Goal: Communication & Community: Answer question/provide support

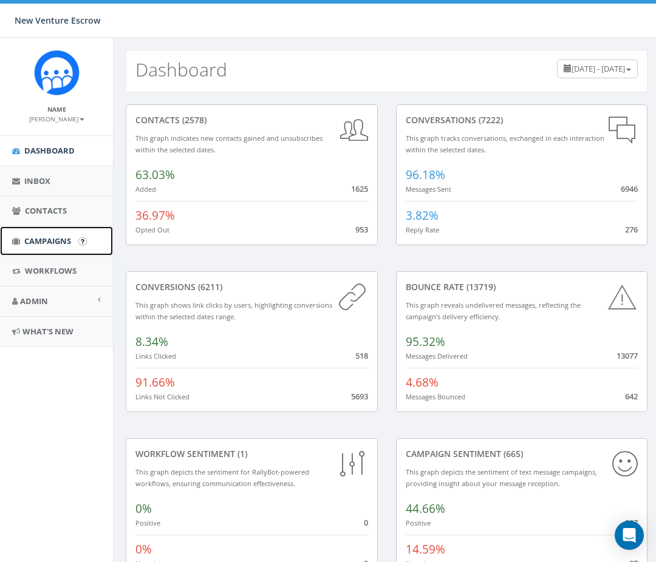
click at [53, 238] on span "Campaigns" at bounding box center [47, 241] width 47 height 11
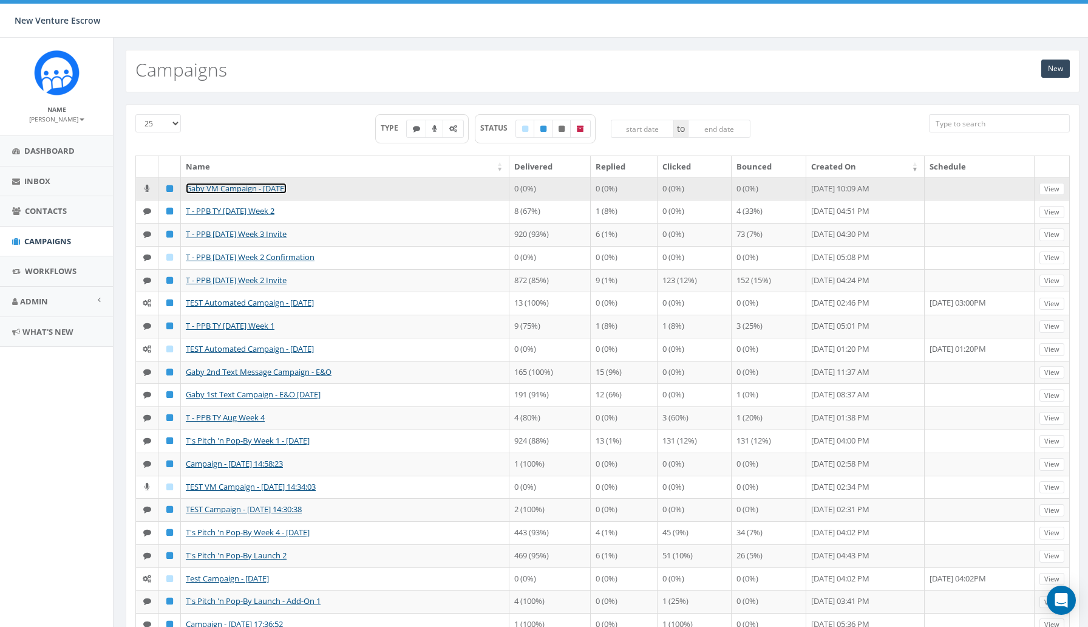
click at [208, 188] on link "Gaby VM Campaign - 09/19/2025" at bounding box center [236, 188] width 101 height 11
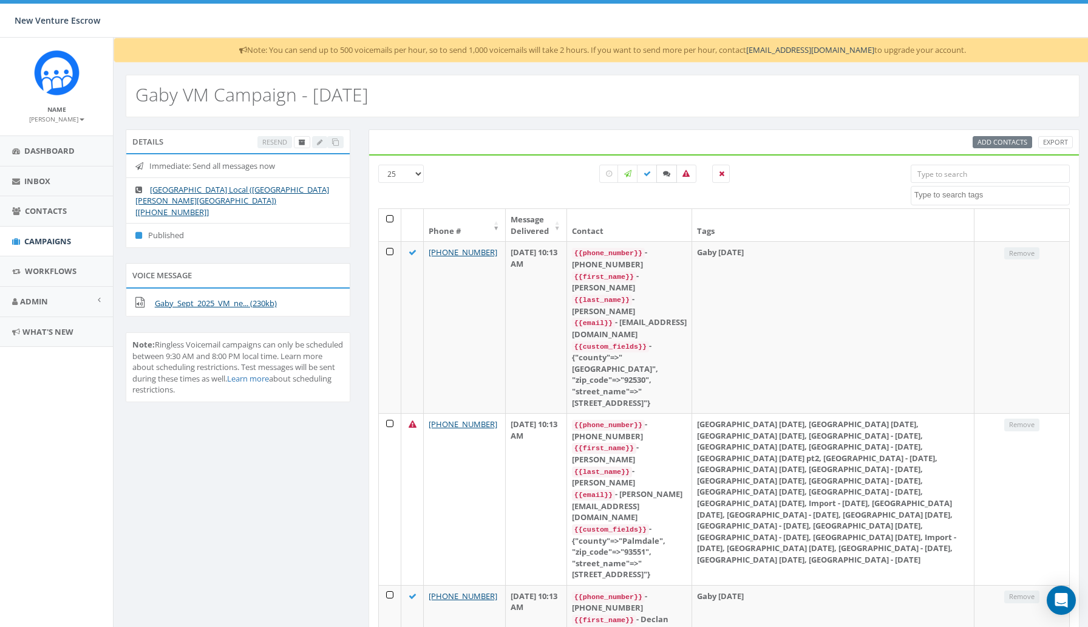
click at [663, 170] on icon at bounding box center [666, 173] width 7 height 7
checkbox input "true"
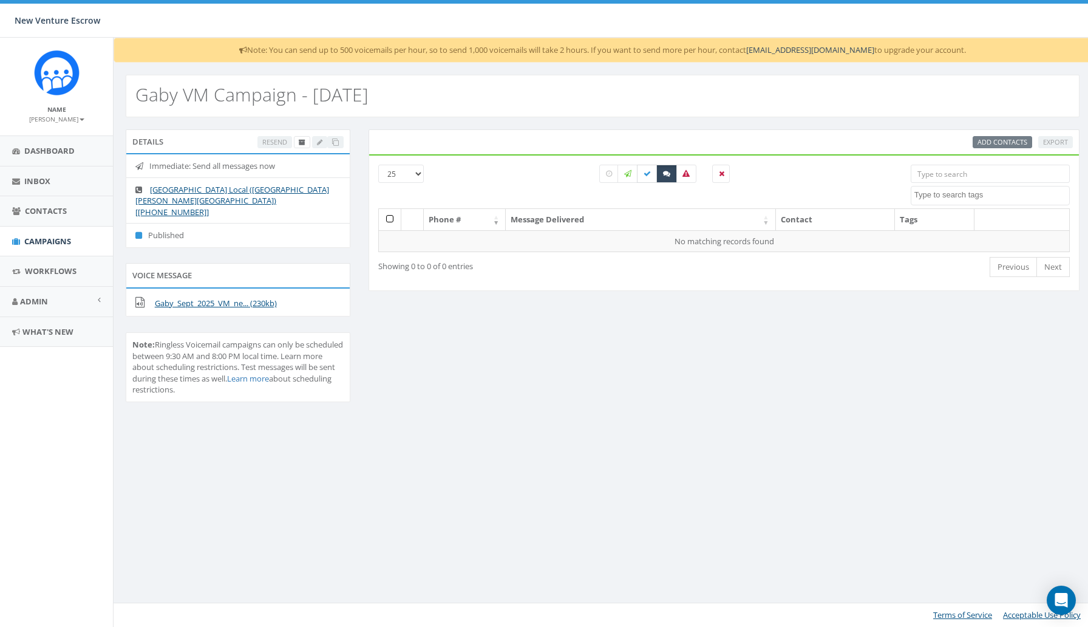
click at [647, 171] on icon at bounding box center [647, 173] width 7 height 7
checkbox input "true"
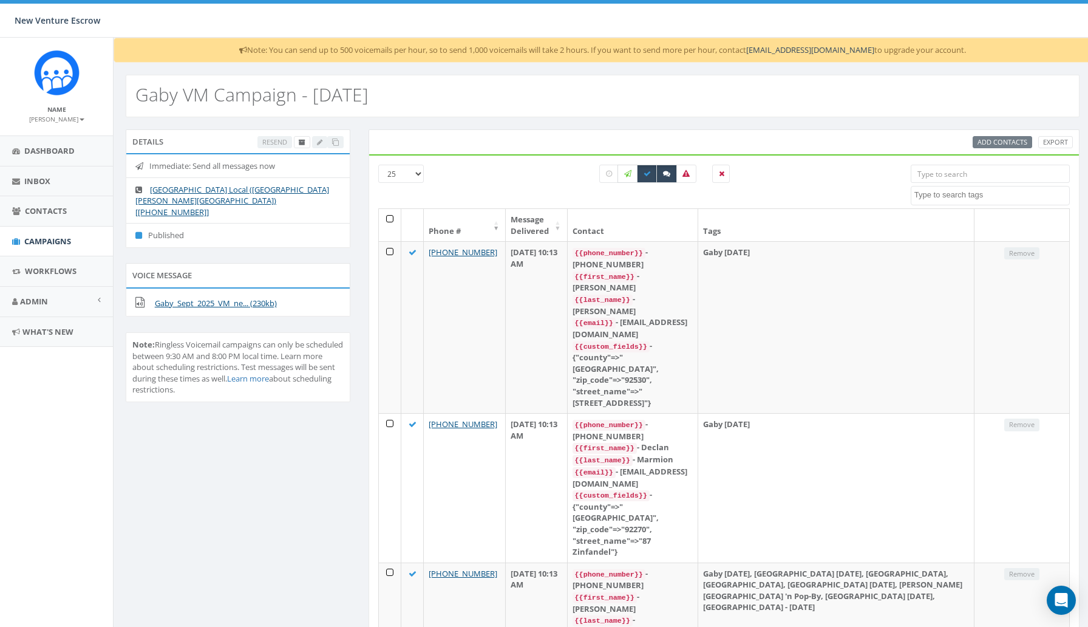
click at [627, 171] on icon at bounding box center [627, 173] width 7 height 7
click at [627, 175] on icon at bounding box center [627, 173] width 7 height 7
checkbox input "false"
click at [651, 173] on label at bounding box center [647, 174] width 21 height 18
checkbox input "false"
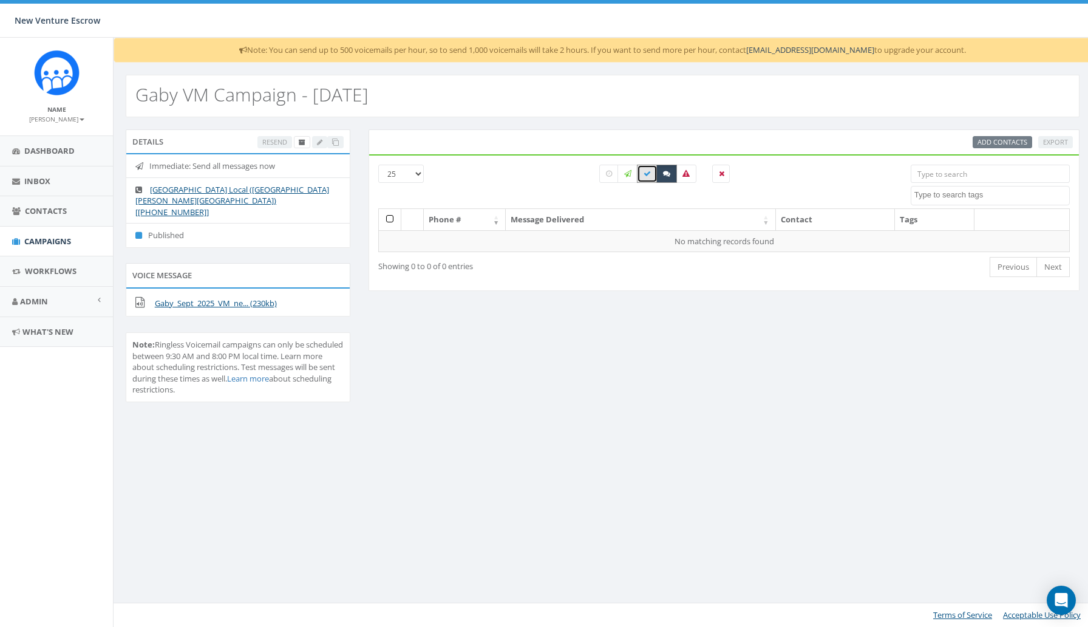
click at [664, 173] on icon at bounding box center [666, 173] width 7 height 7
checkbox input "false"
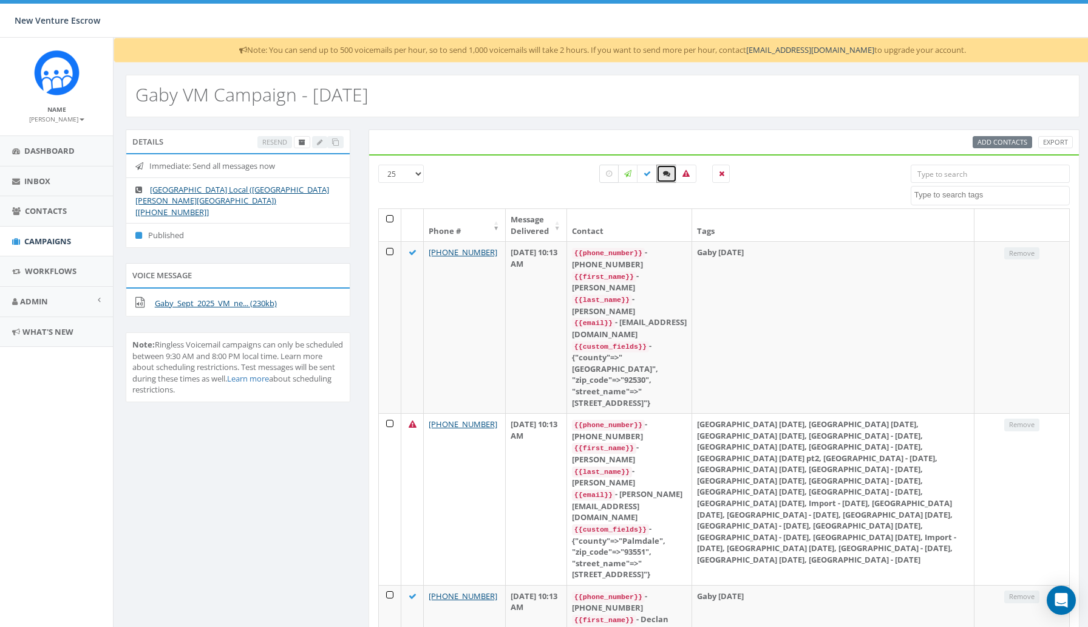
click at [612, 171] on icon at bounding box center [609, 173] width 6 height 7
checkbox input "true"
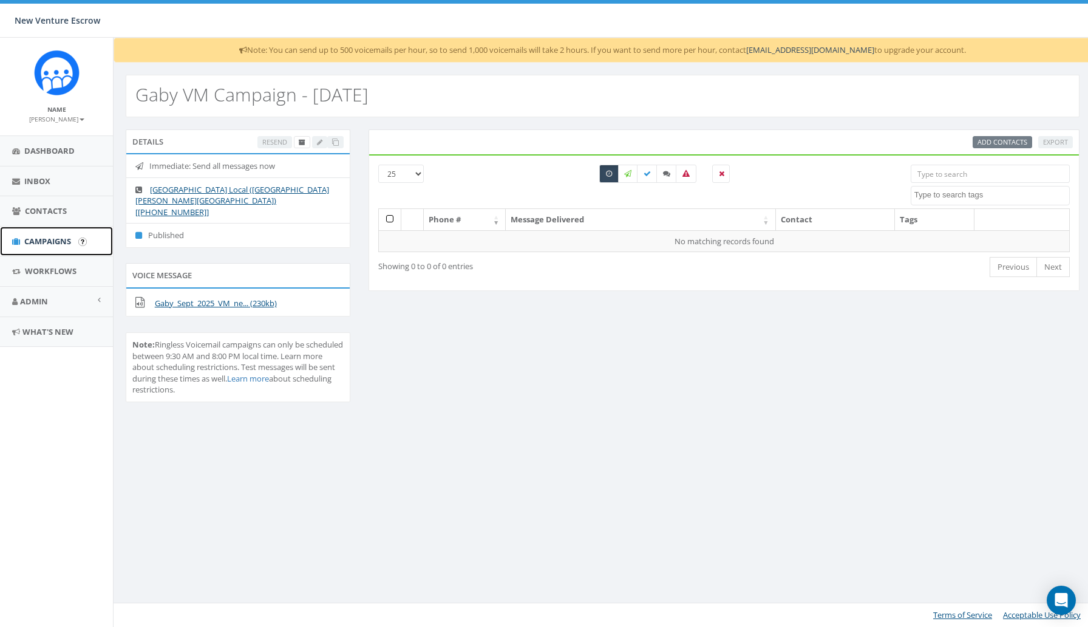
click at [57, 241] on span "Campaigns" at bounding box center [47, 241] width 47 height 11
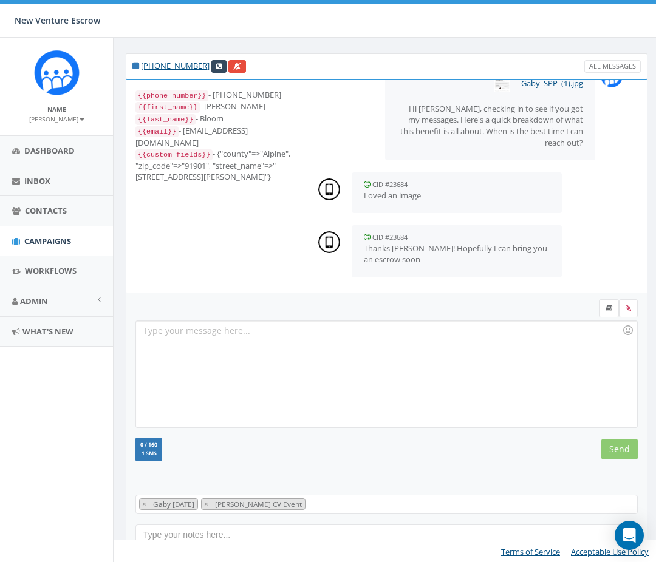
scroll to position [159, 0]
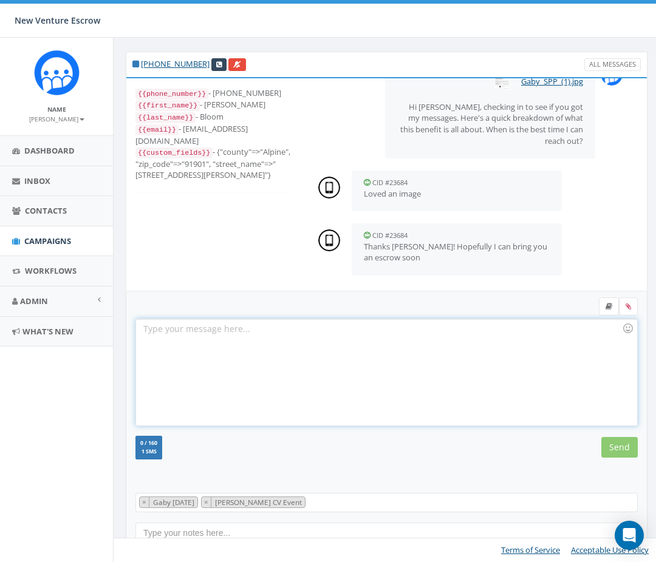
click at [403, 366] on div at bounding box center [386, 372] width 500 height 106
click at [274, 333] on div "Thank you Andrew" at bounding box center [386, 372] width 500 height 106
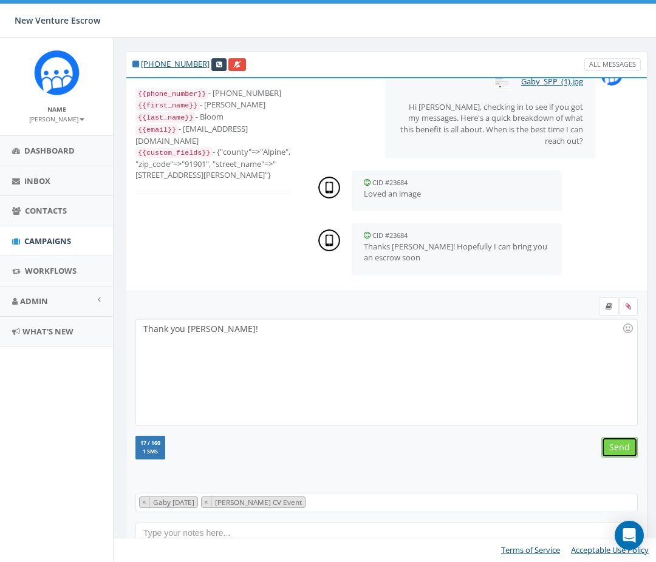
click at [613, 445] on input "Send" at bounding box center [619, 447] width 36 height 21
click at [401, 505] on span "× Gaby Sept 16 2025 × Tania Posada CV Event" at bounding box center [386, 502] width 502 height 19
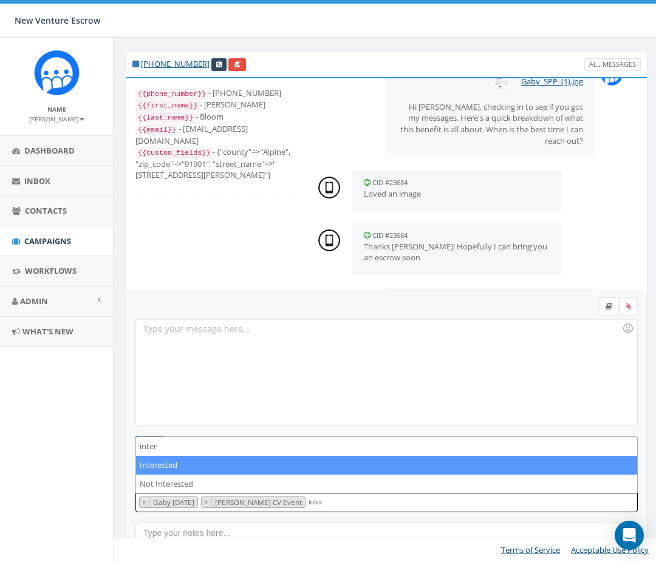
type textarea "inter"
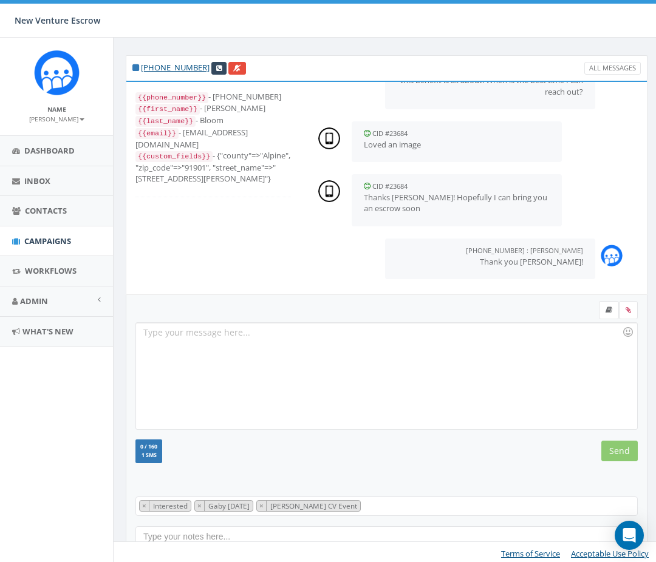
scroll to position [159, 0]
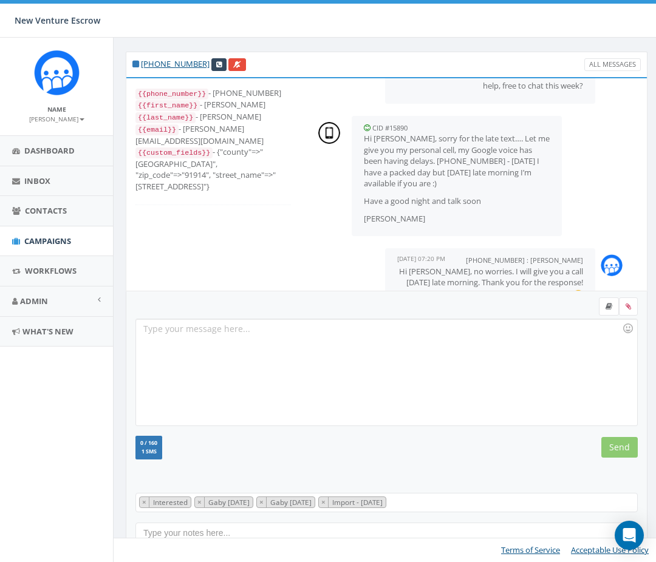
scroll to position [63, 0]
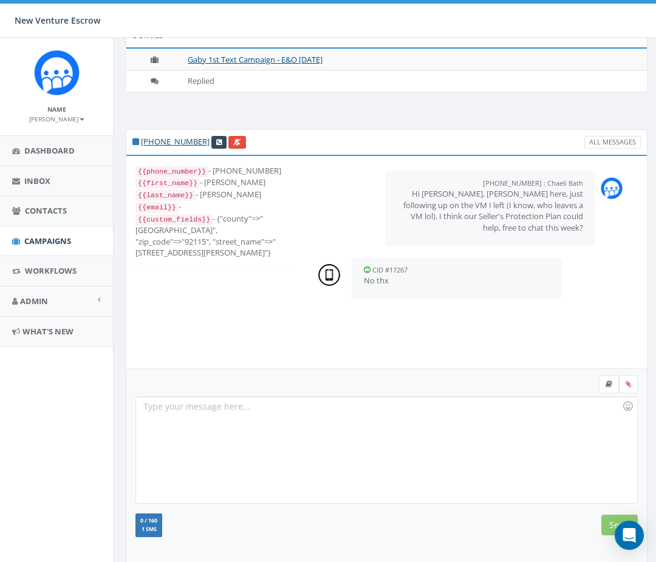
scroll to position [159, 0]
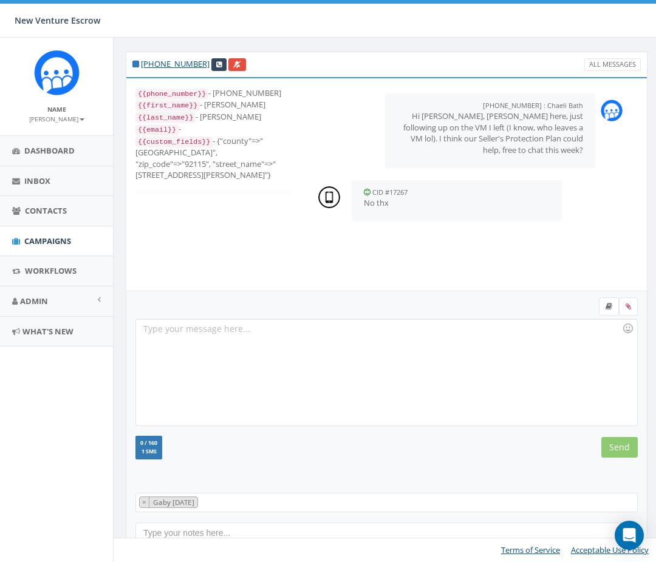
click at [306, 503] on span "× Gaby Sept 17 2025" at bounding box center [386, 502] width 502 height 19
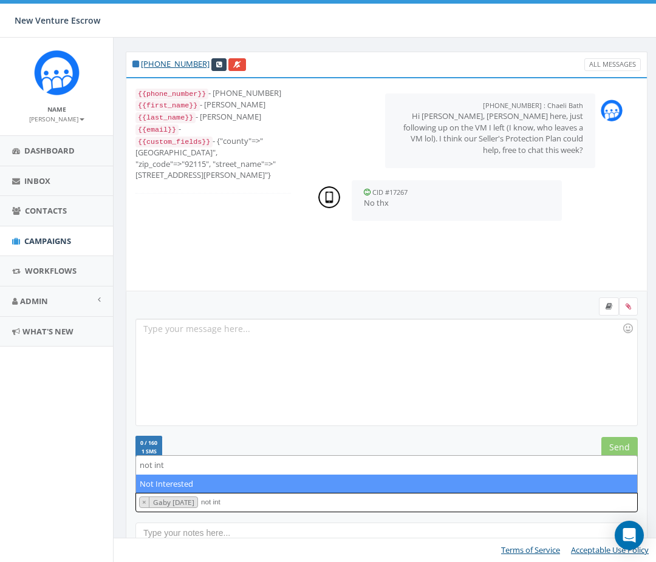
type textarea "not int"
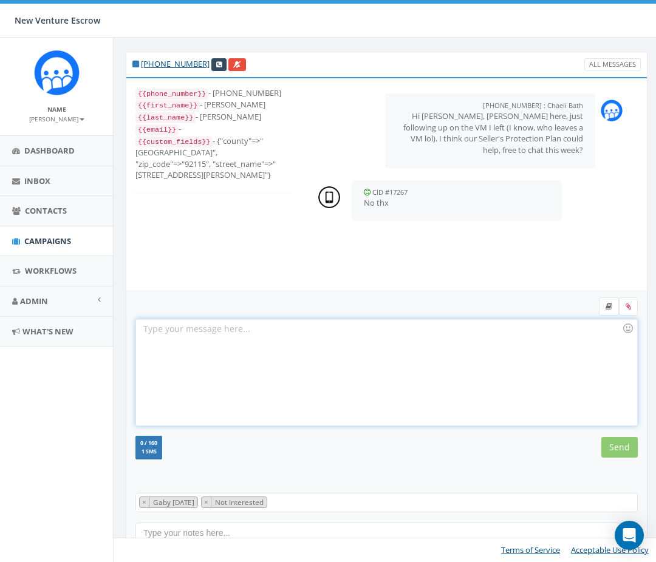
click at [265, 361] on div at bounding box center [386, 372] width 500 height 106
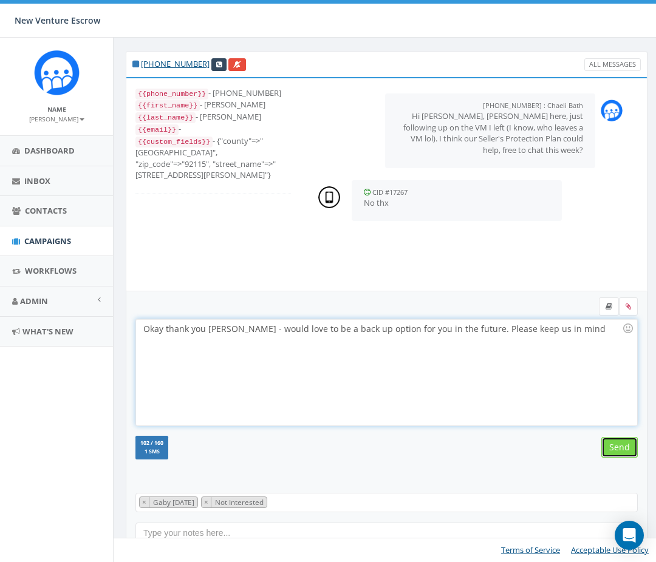
click at [615, 446] on input "Send" at bounding box center [619, 447] width 36 height 21
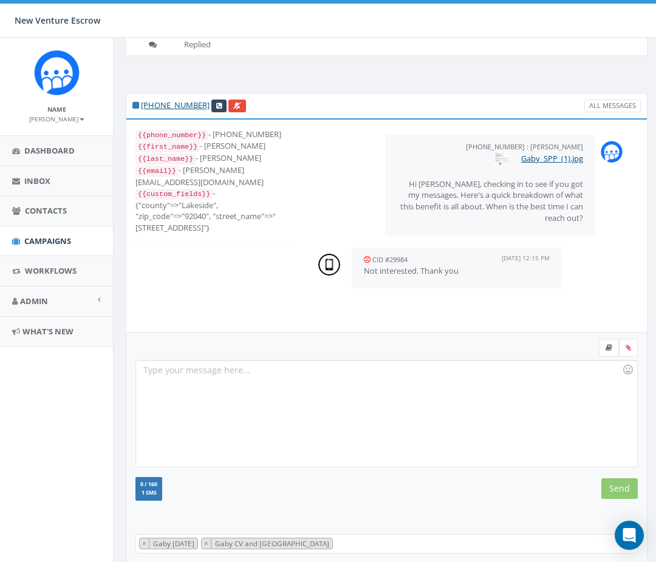
scroll to position [159, 0]
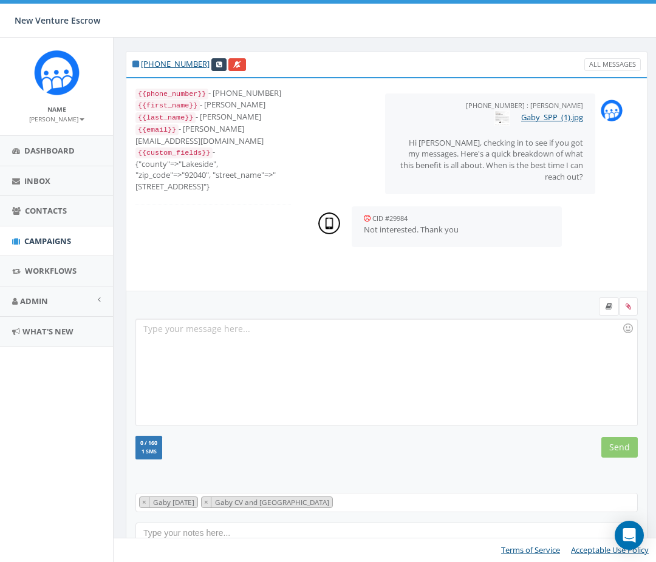
click at [343, 507] on span "× Gaby [DATE] × Gaby CV and [GEOGRAPHIC_DATA]" at bounding box center [386, 502] width 502 height 19
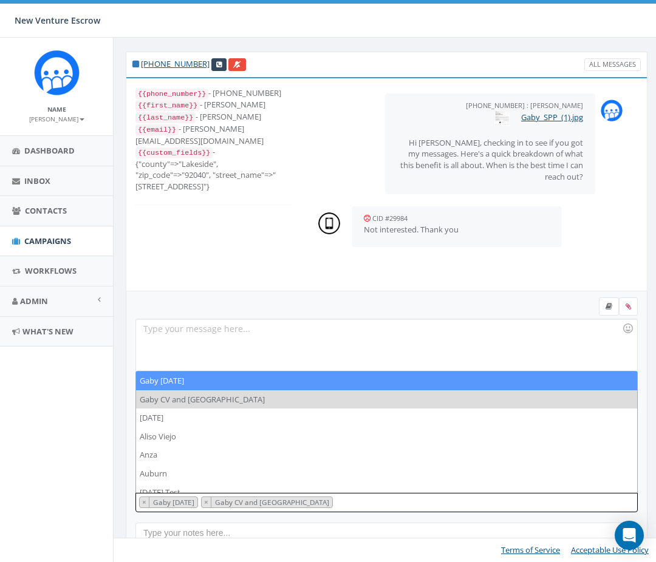
type textarea "b"
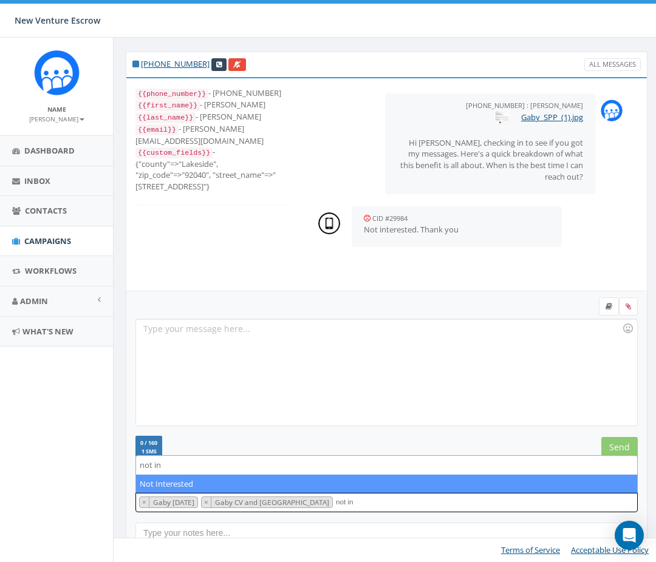
type textarea "not in"
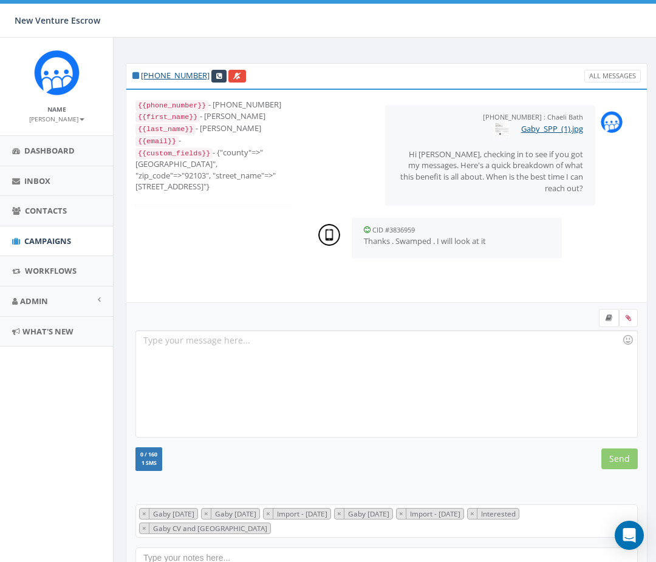
scroll to position [172, 0]
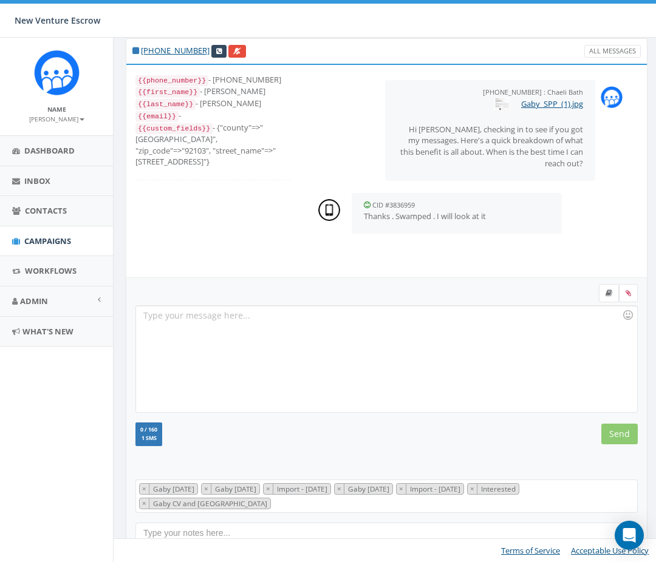
click at [321, 501] on span "× Gaby Sept 15 2025 × Gaby August 8 2025 × Import - 08/08/2025 × Gaby August 7 …" at bounding box center [386, 496] width 502 height 33
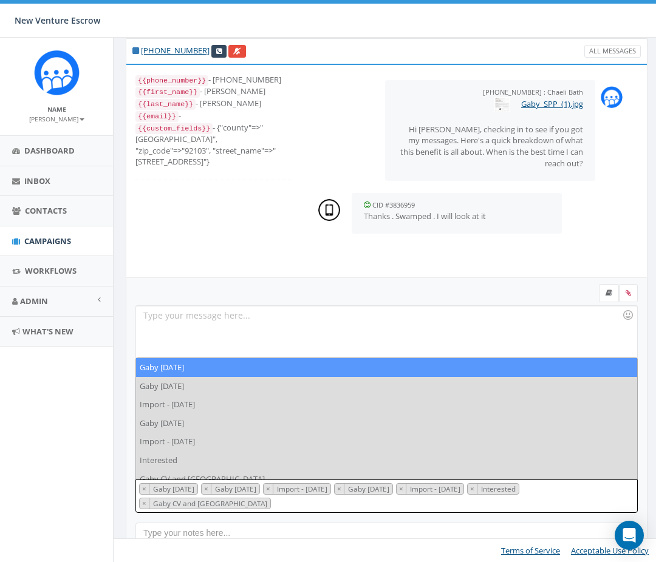
click at [292, 239] on div "{{phone_number}} - +16192619685 {{first_name}} - Sandy {{last_name}} - Jenkins …" at bounding box center [386, 171] width 539 height 213
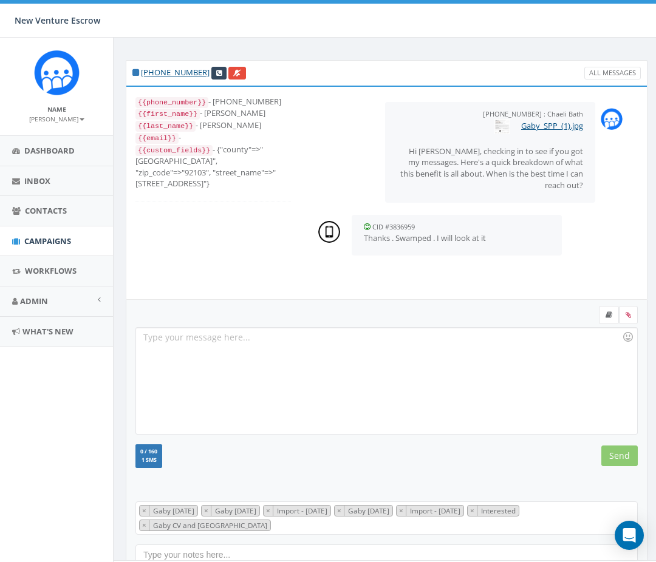
scroll to position [151, 0]
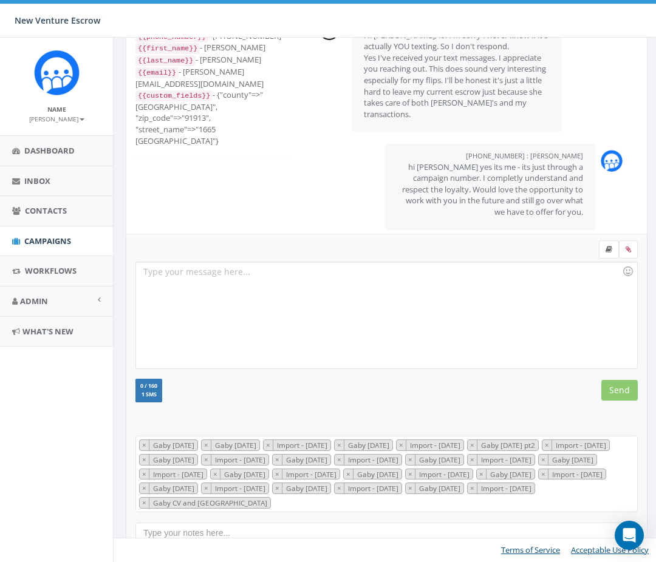
scroll to position [230, 0]
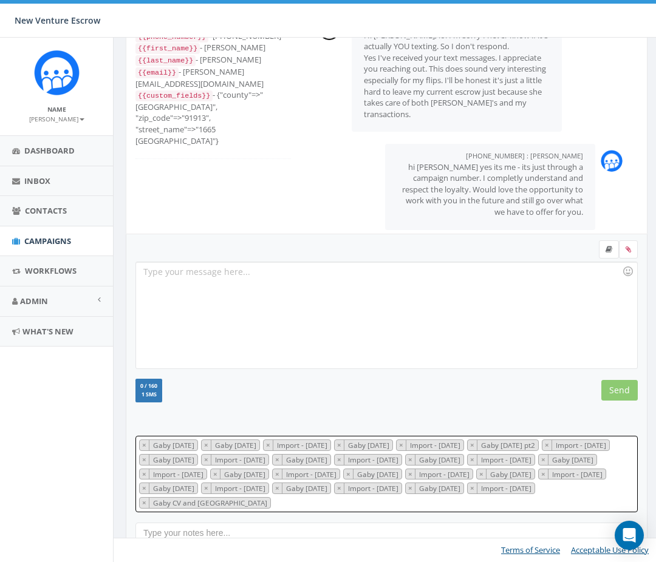
click at [417, 508] on span "× Gaby Sept 15 2025 × Gaby August 19 2025 × Import - 08/19/2025 × Gaby August 1…" at bounding box center [386, 474] width 502 height 77
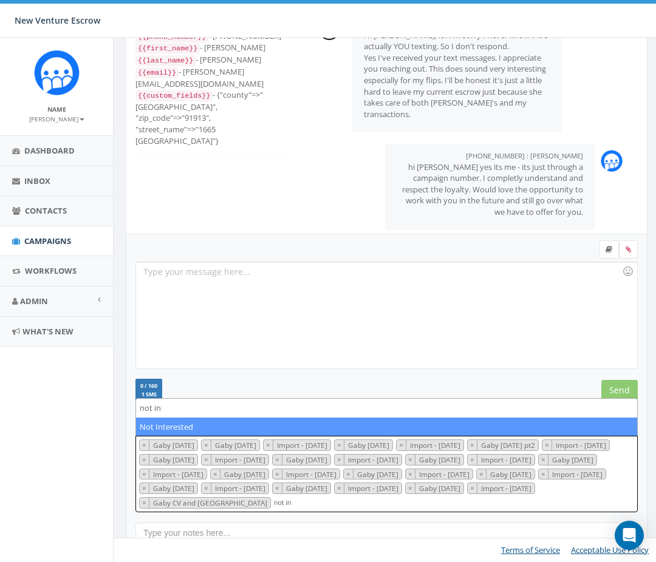
type textarea "not in"
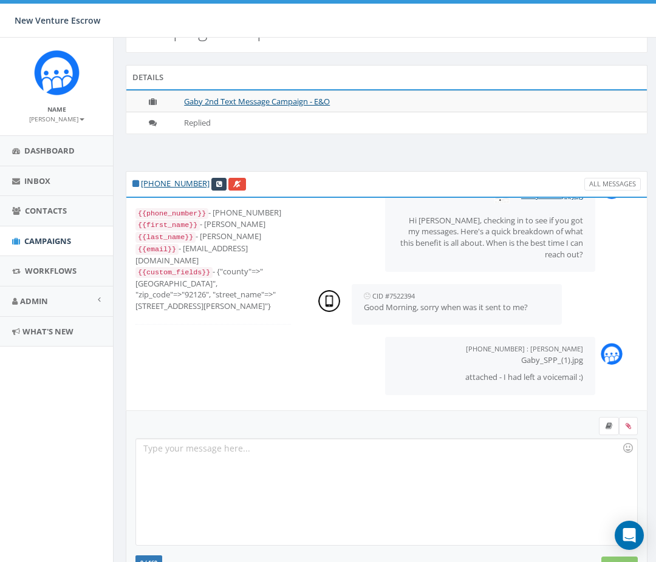
scroll to position [159, 0]
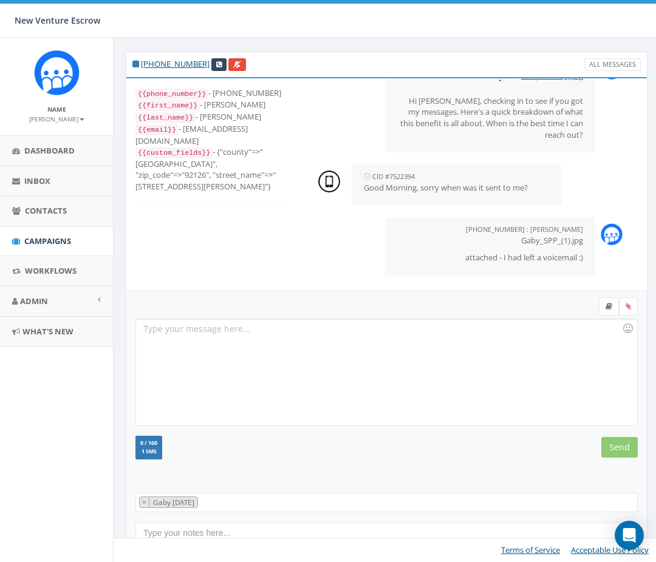
click at [288, 500] on span "× Gaby Sept 15 2025" at bounding box center [386, 502] width 502 height 19
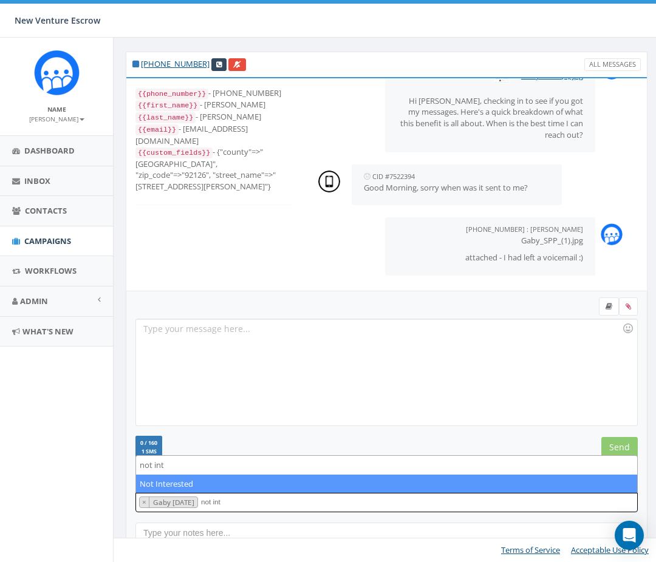
type textarea "not int"
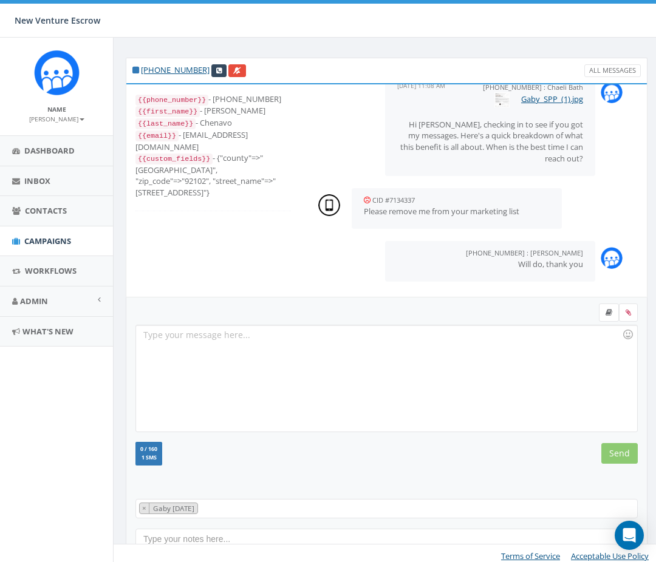
scroll to position [159, 0]
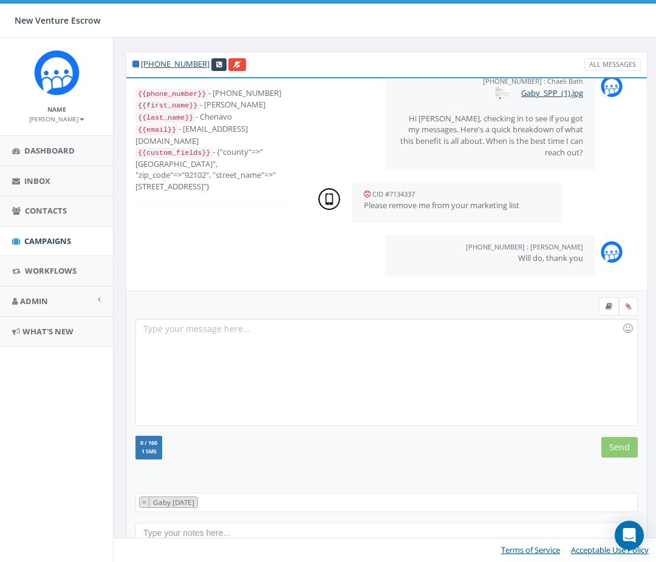
click at [330, 505] on span "× Gaby Sept 11 2025" at bounding box center [386, 502] width 502 height 19
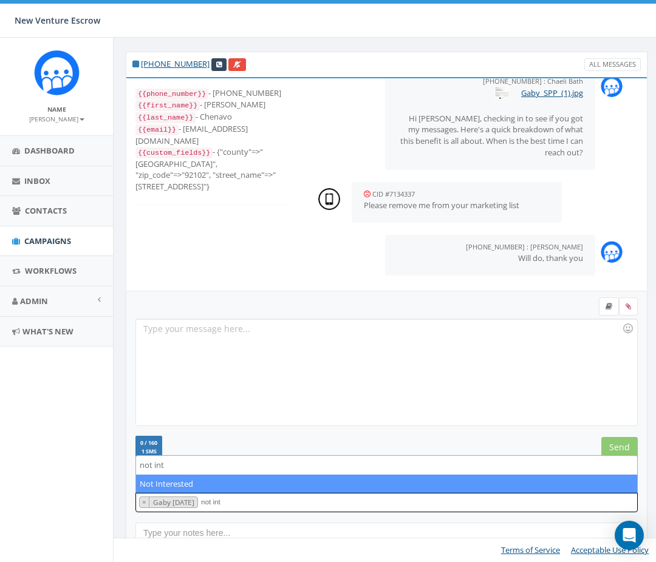
type textarea "not int"
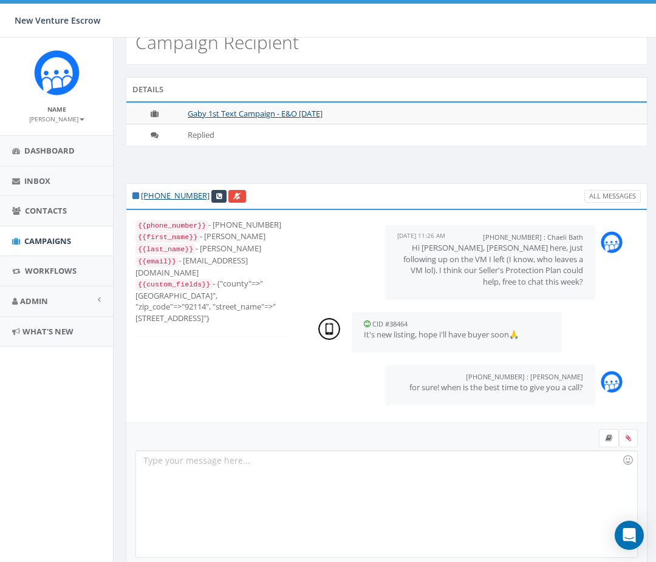
scroll to position [187, 0]
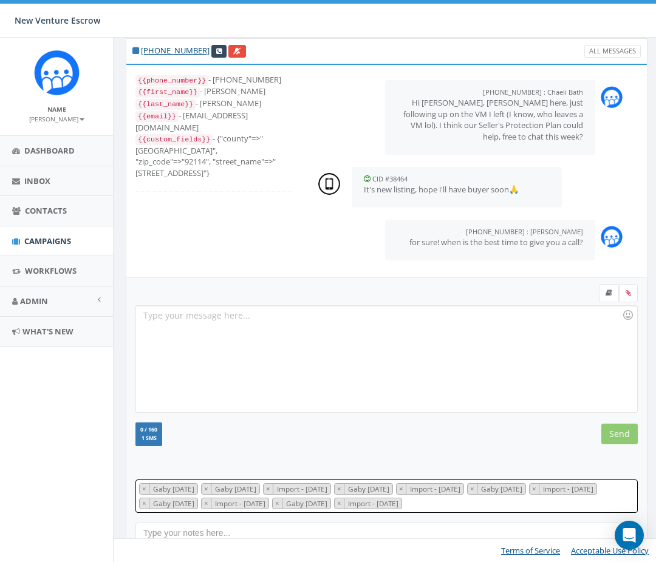
click at [395, 508] on span "× Gaby Sept 15 2025 × Gaby August 8 2025 × Import - 08/08/2025 × Gaby August 7 …" at bounding box center [386, 496] width 502 height 33
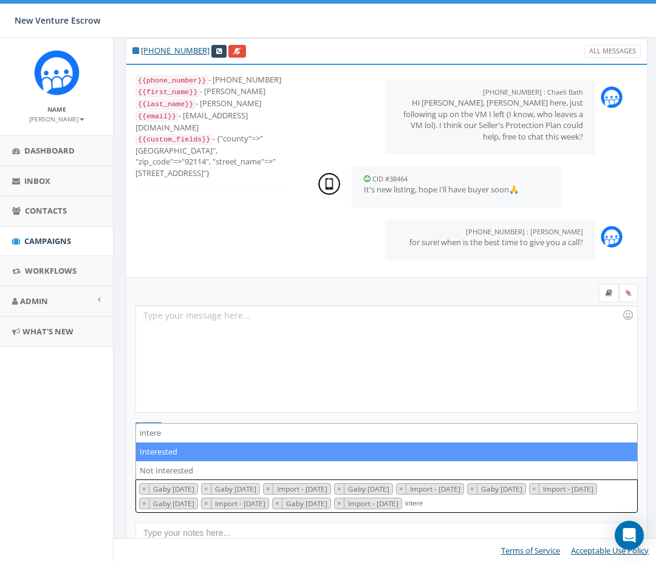
type textarea "intere"
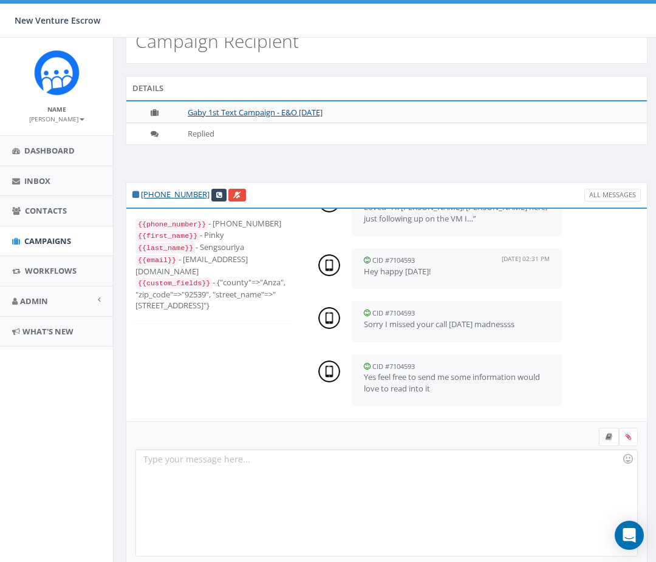
scroll to position [159, 0]
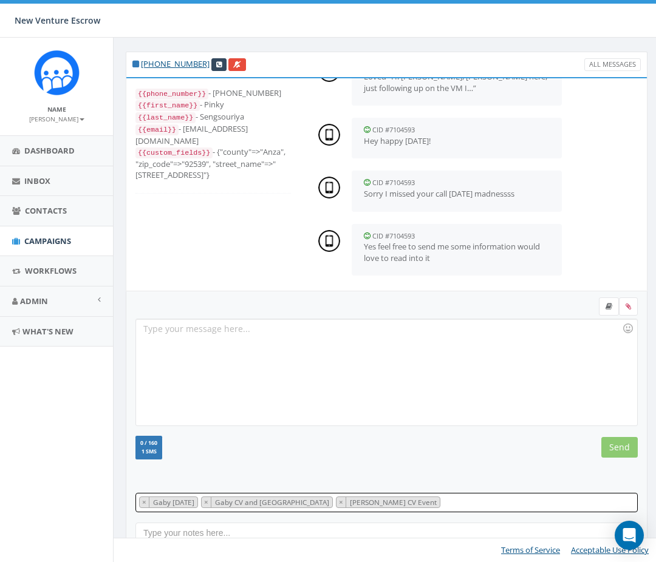
click at [445, 507] on span "× Gaby [DATE] × Gaby CV and [GEOGRAPHIC_DATA] × [PERSON_NAME] CV Event" at bounding box center [386, 502] width 502 height 19
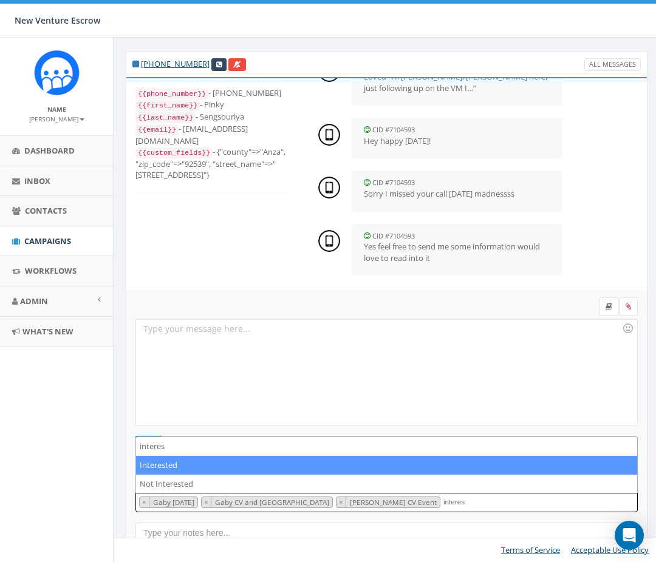
type textarea "interes"
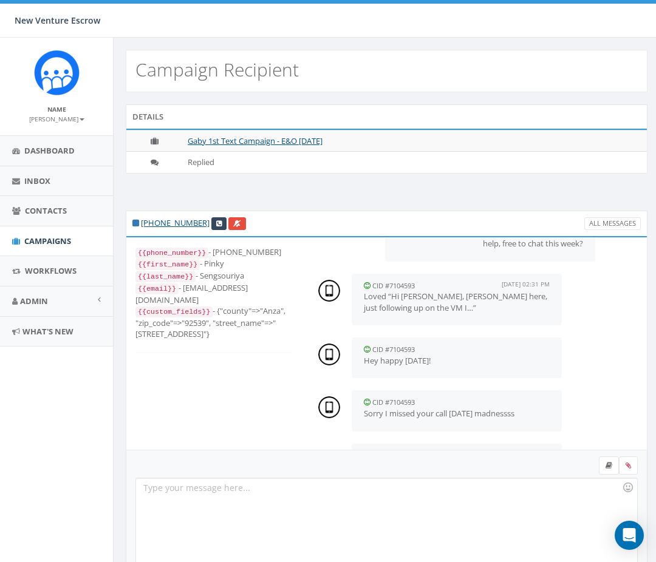
scroll to position [126, 0]
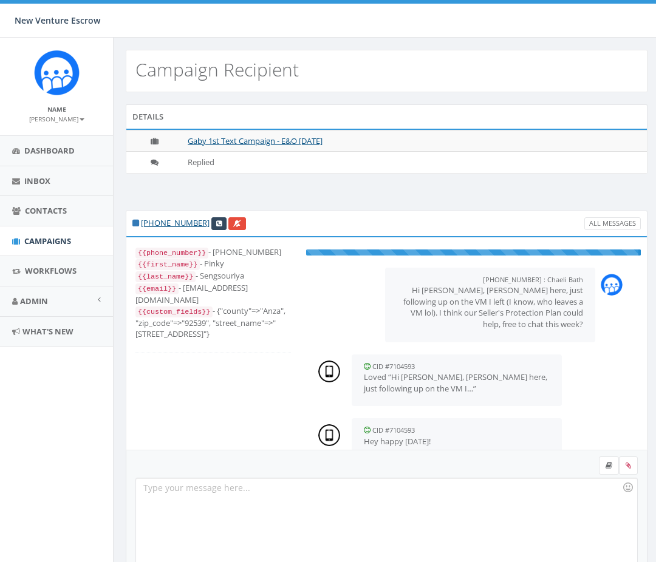
scroll to position [36, 0]
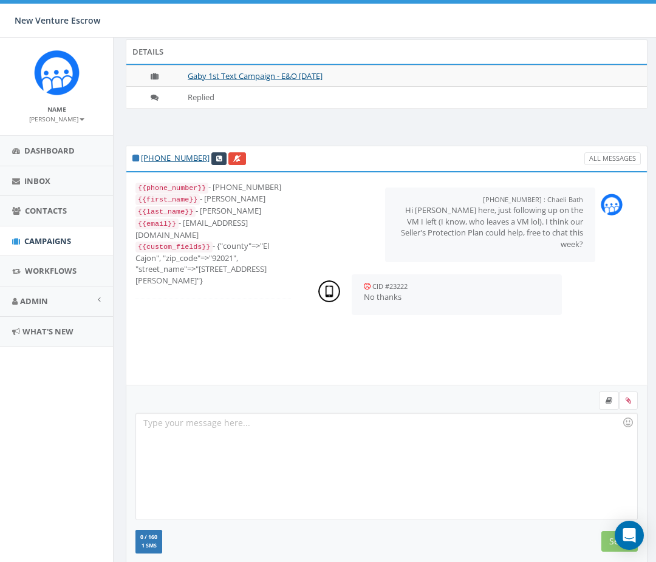
scroll to position [216, 0]
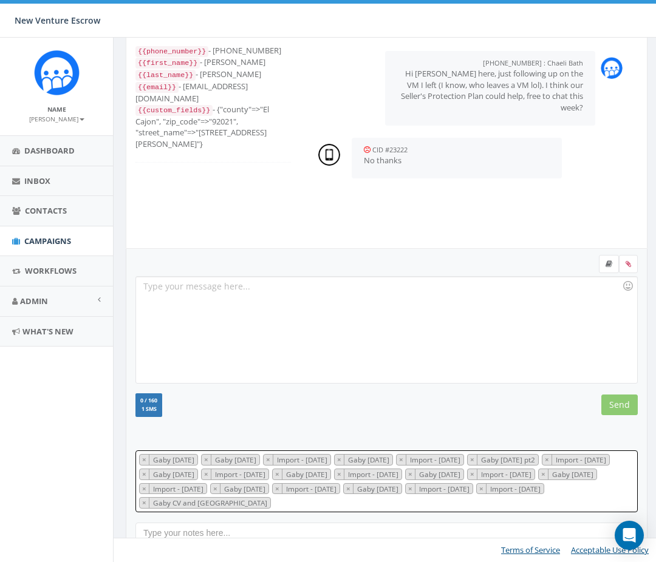
click at [350, 503] on span "× Gaby Sept 15 2025 × Gaby August 19 2025 × Import - 08/19/2025 × Gaby August 1…" at bounding box center [386, 482] width 502 height 62
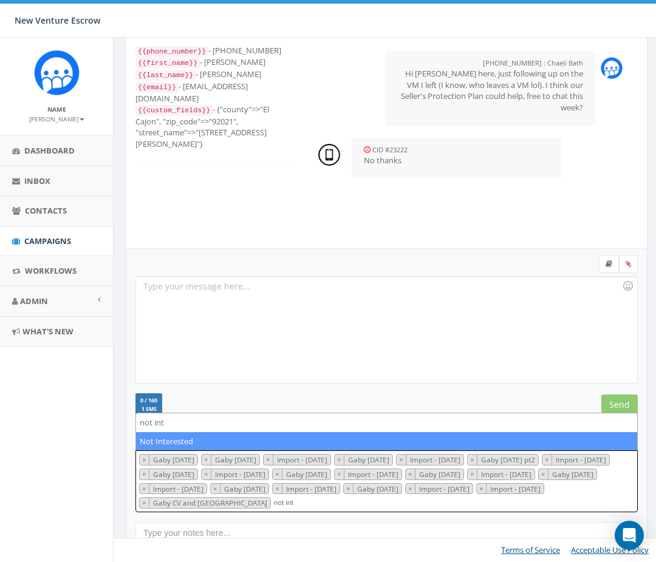
type textarea "not int"
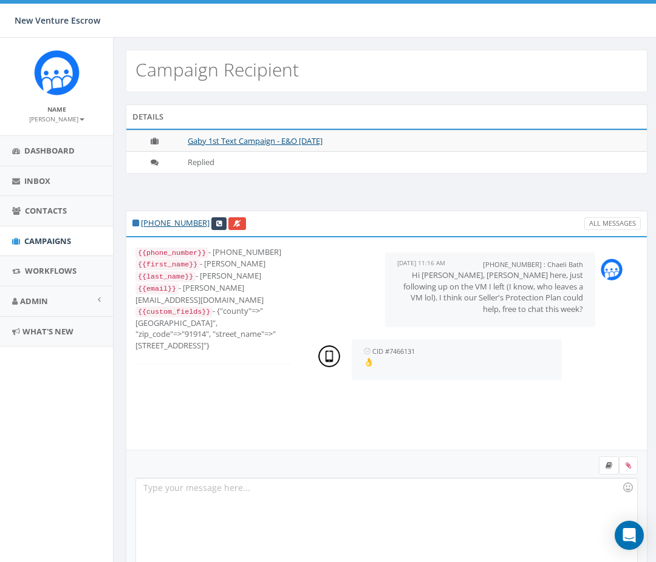
scroll to position [199, 0]
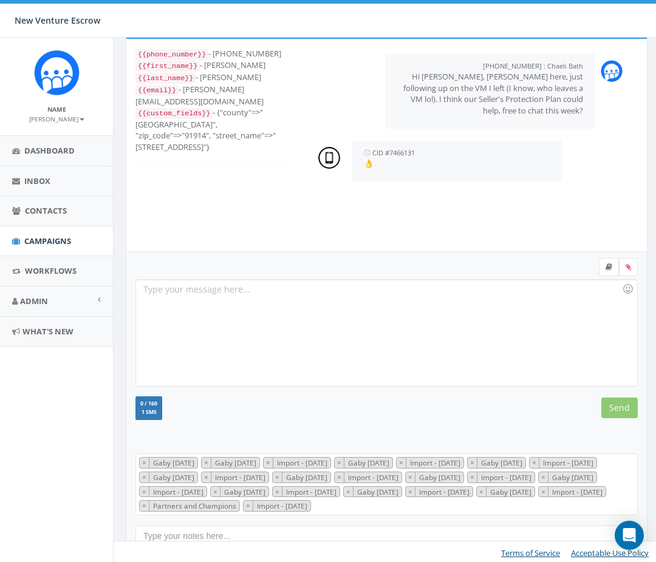
click at [441, 516] on span "× Gaby Sept 12 2025 × Gaby August 8 2025 × Import - 08/08/2025 × Gaby August 7 …" at bounding box center [386, 485] width 502 height 62
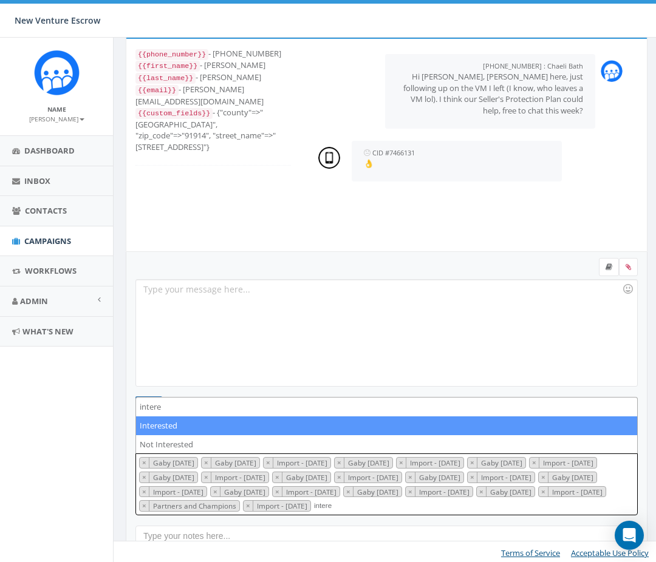
type textarea "intere"
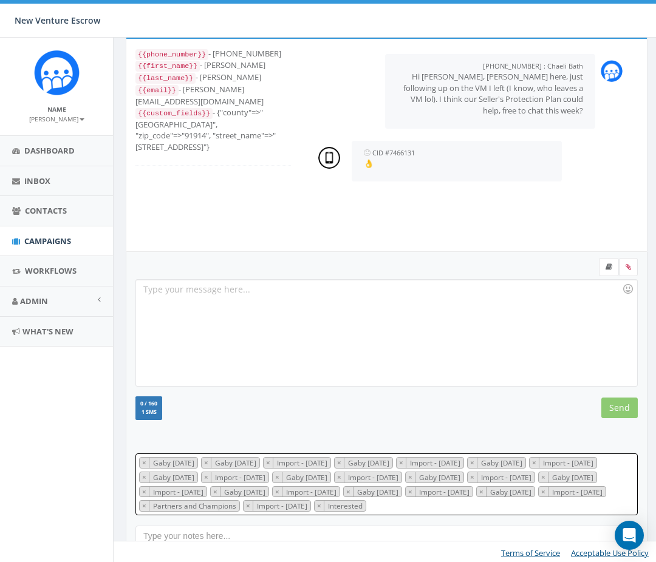
click at [508, 516] on span "× Gaby Sept 12 2025 × Gaby August 8 2025 × Import - 08/08/2025 × Gaby August 7 …" at bounding box center [386, 485] width 502 height 62
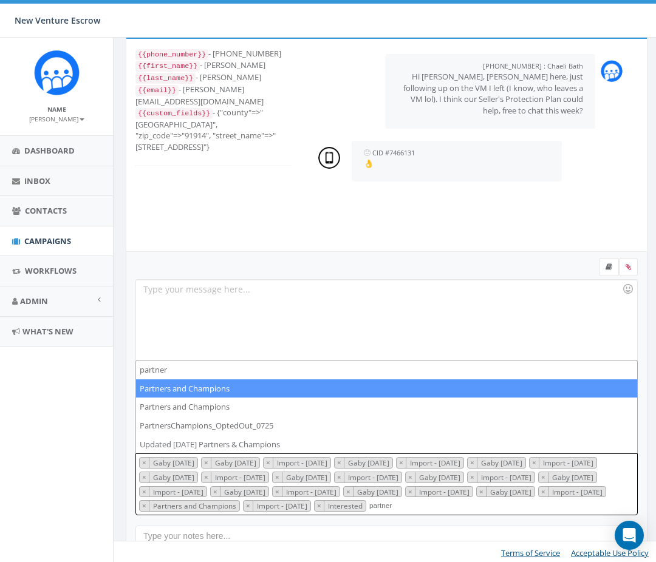
type textarea "partner"
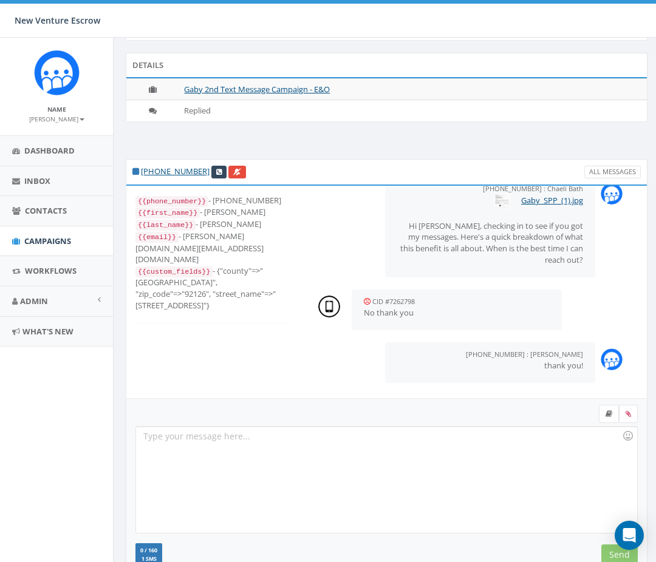
scroll to position [159, 0]
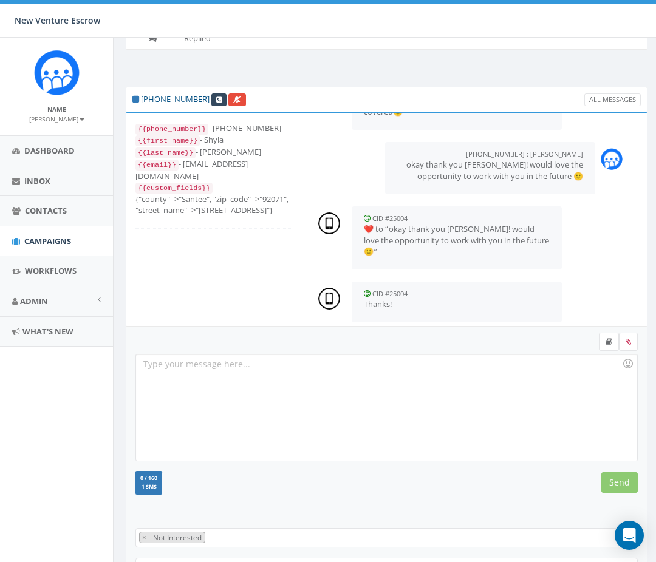
scroll to position [159, 0]
